Goal: Contribute content: Add original content to the website for others to see

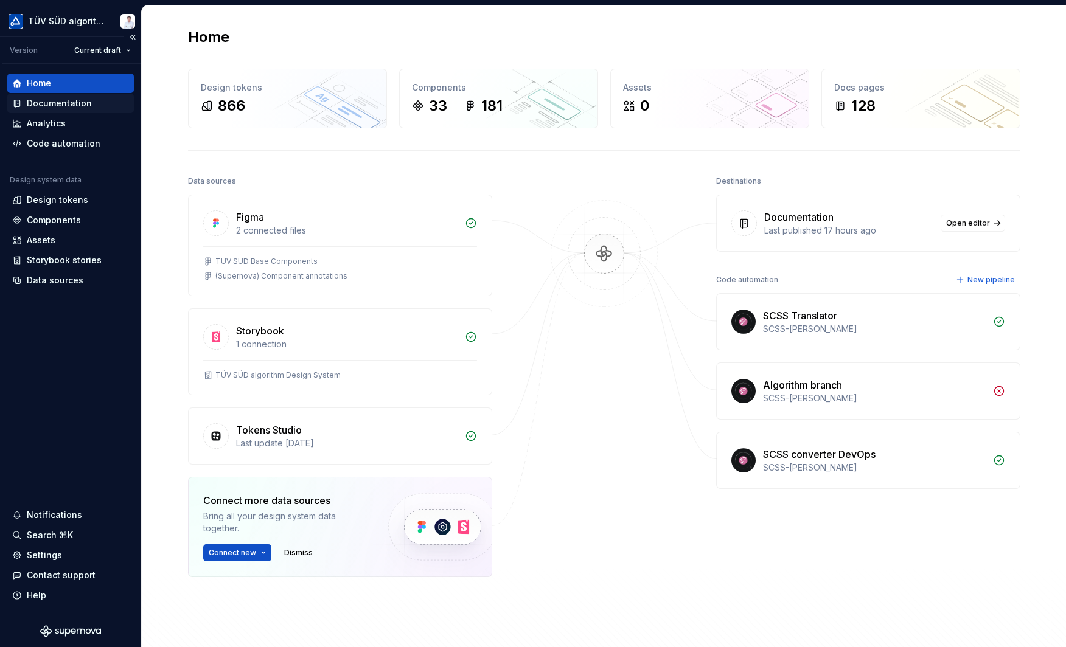
click at [61, 105] on div "Documentation" at bounding box center [59, 103] width 65 height 12
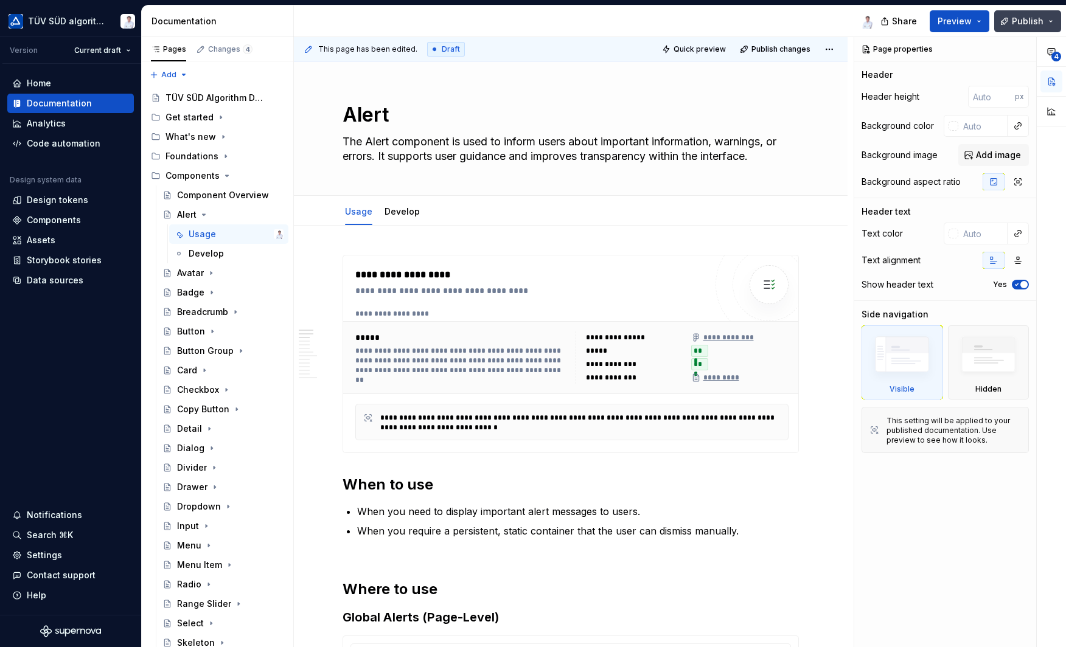
click at [1010, 22] on button "Publish" at bounding box center [1027, 21] width 67 height 22
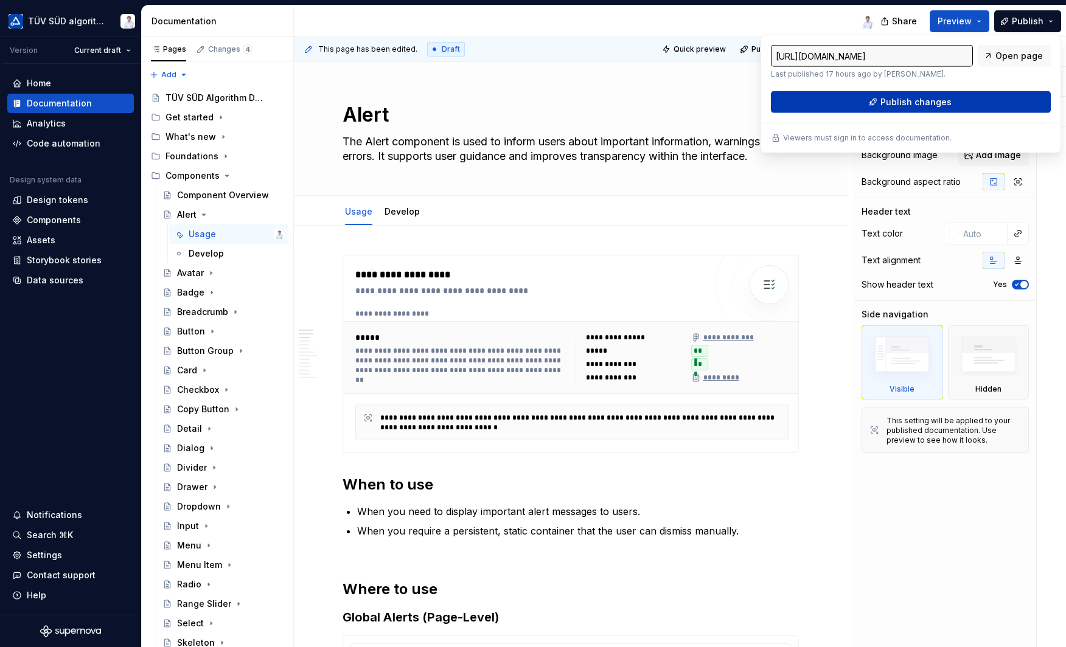
drag, startPoint x: 1010, startPoint y: 22, endPoint x: 944, endPoint y: 94, distance: 97.8
click at [944, 94] on button "Publish changes" at bounding box center [911, 102] width 280 height 22
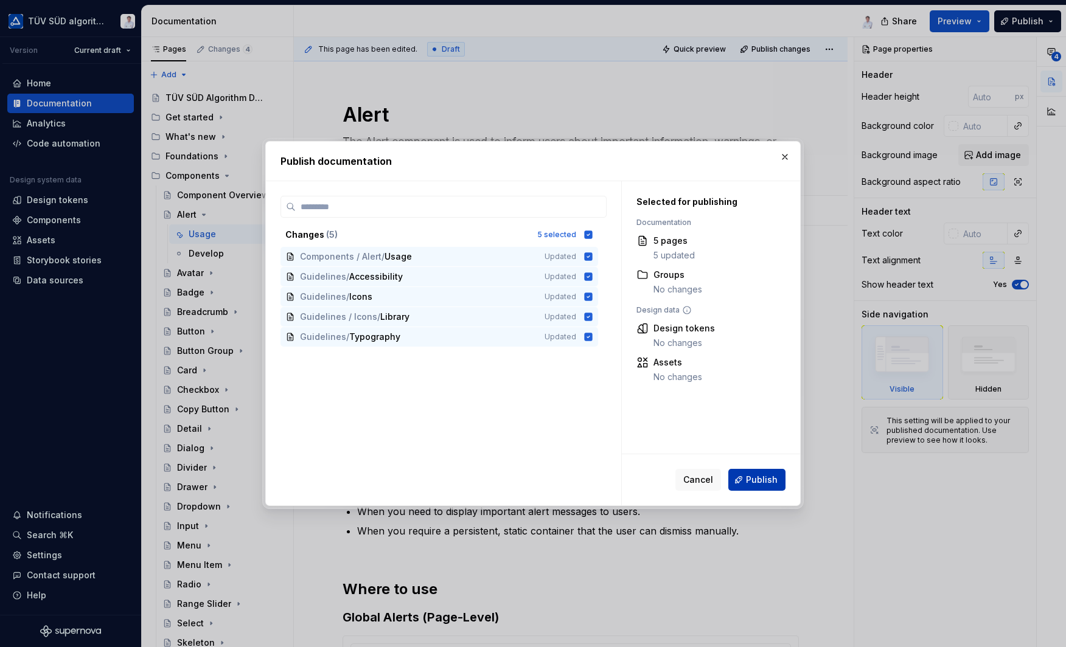
click at [750, 474] on button "Publish" at bounding box center [756, 480] width 57 height 22
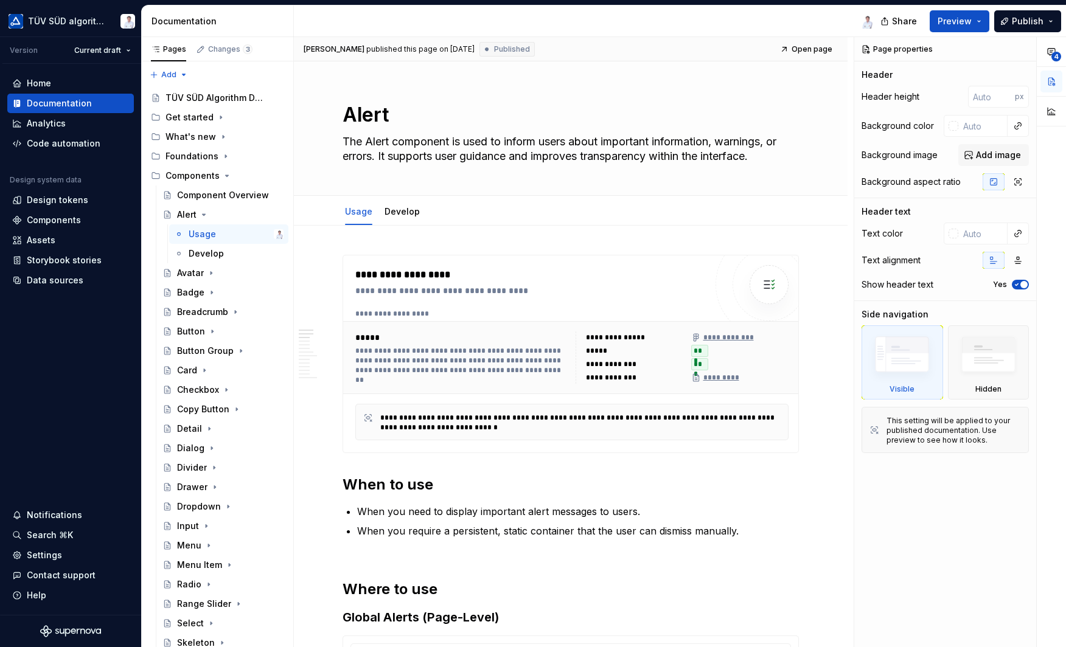
type textarea "*"
